Goal: Task Accomplishment & Management: Use online tool/utility

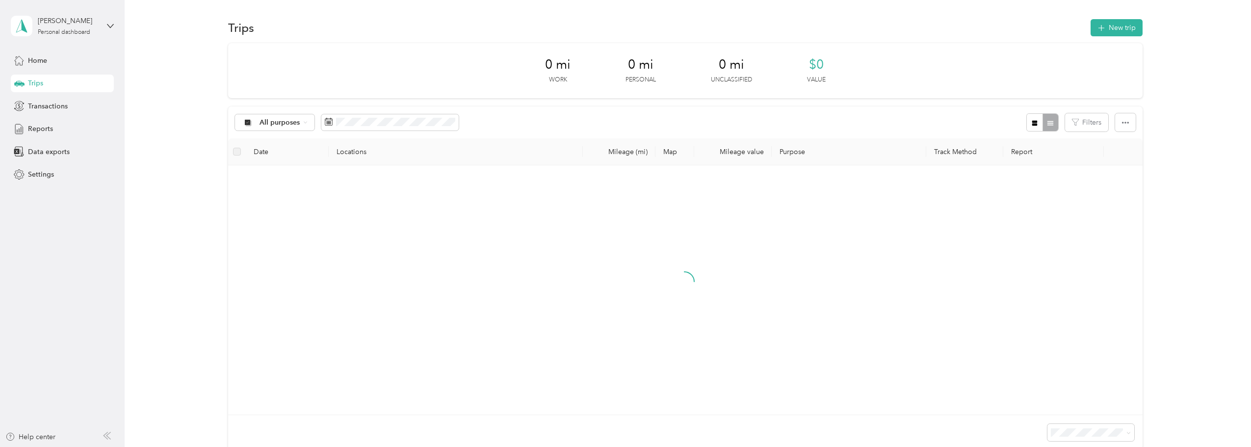
drag, startPoint x: 931, startPoint y: 41, endPoint x: 941, endPoint y: 21, distance: 22.6
click at [932, 41] on section "Trips New trip 0 mi Work 0 mi Personal 0 mi Unclassified $0 Value All purposes …" at bounding box center [685, 250] width 1097 height 466
